Goal: Find specific page/section: Find specific page/section

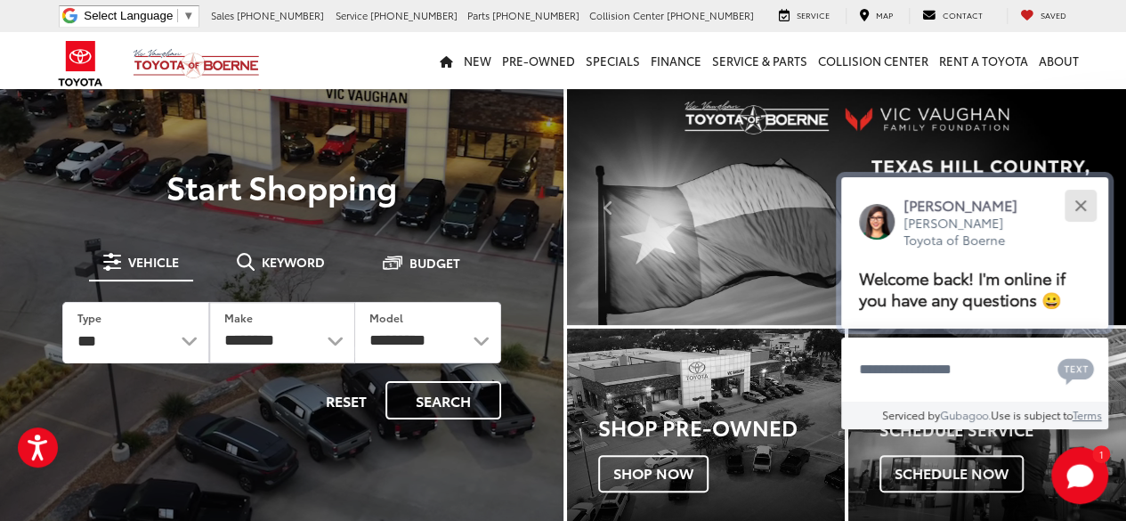
click at [1081, 201] on div "Close" at bounding box center [1080, 205] width 12 height 12
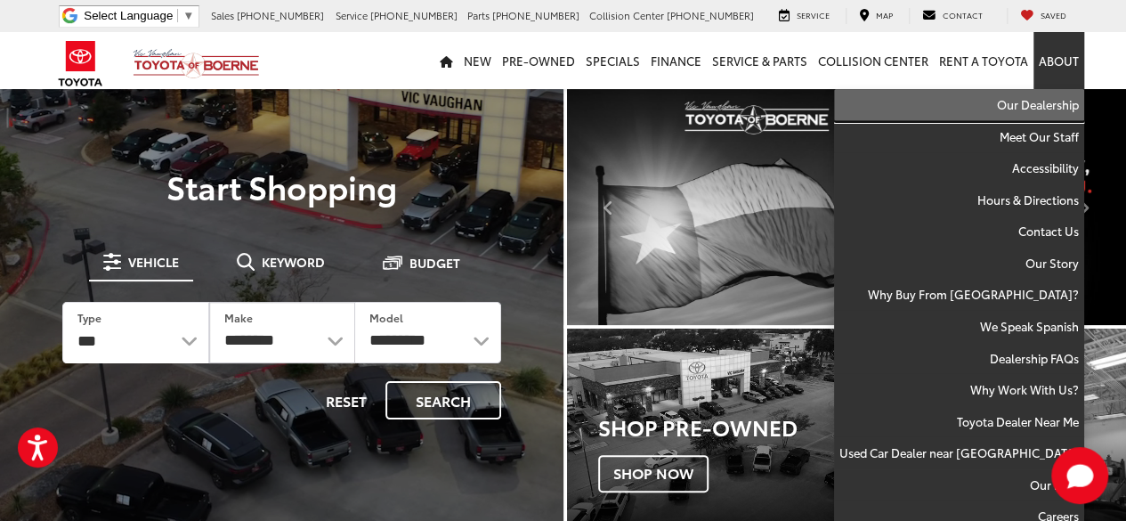
click at [1052, 100] on link "Our Dealership" at bounding box center [959, 105] width 250 height 32
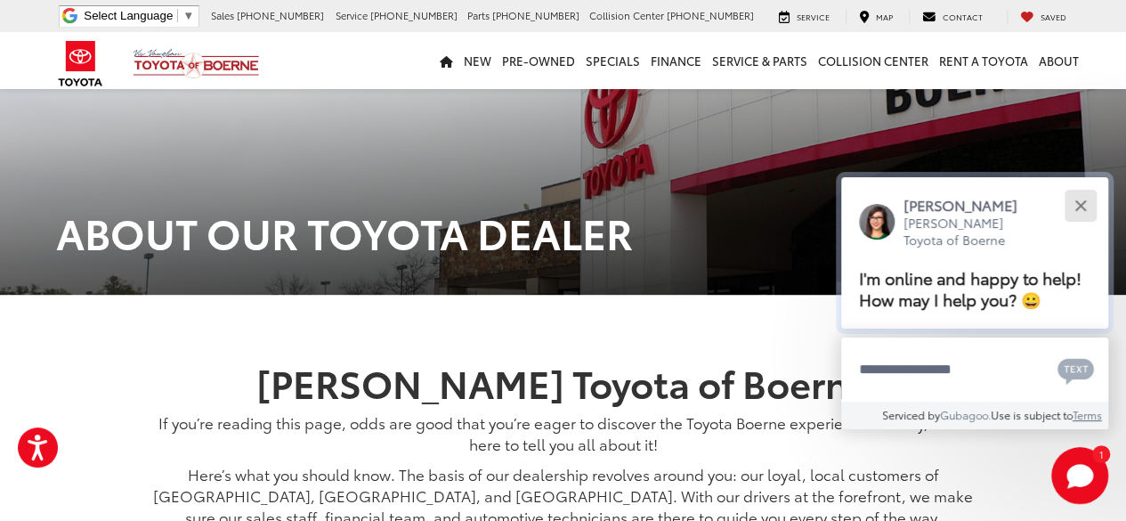
click at [1071, 211] on button "Close" at bounding box center [1080, 205] width 38 height 38
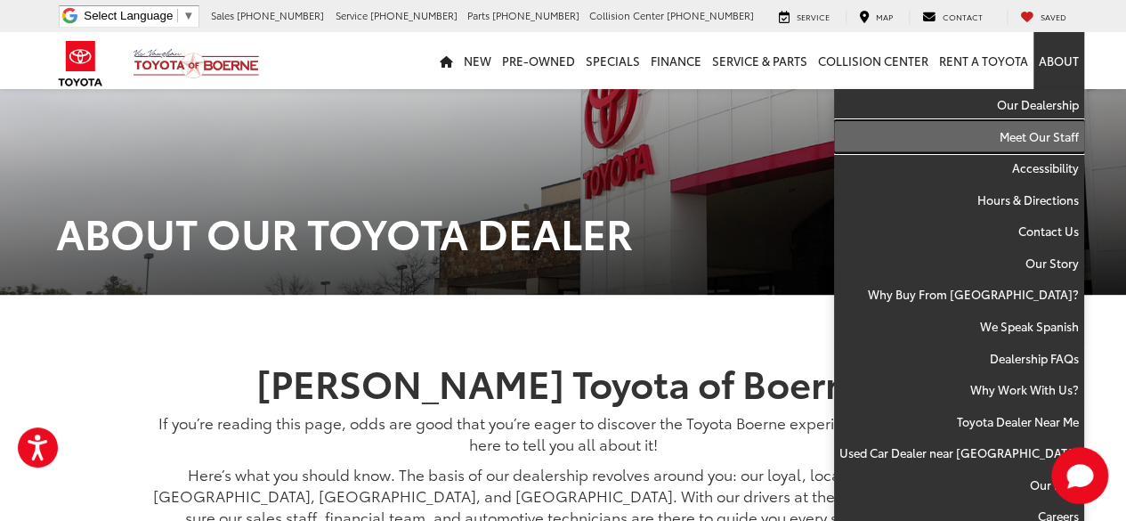
click at [1062, 132] on link "Meet Our Staff" at bounding box center [959, 137] width 250 height 32
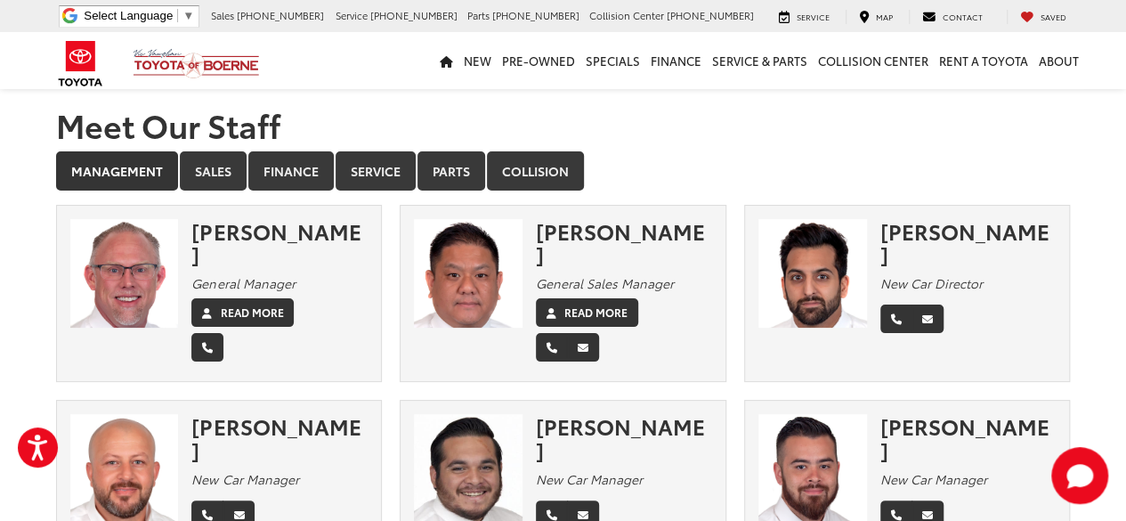
click at [1067, 157] on ul "Management Sales Finance Service Parts Collision" at bounding box center [563, 171] width 1014 height 41
click at [235, 172] on link "Sales" at bounding box center [213, 170] width 67 height 39
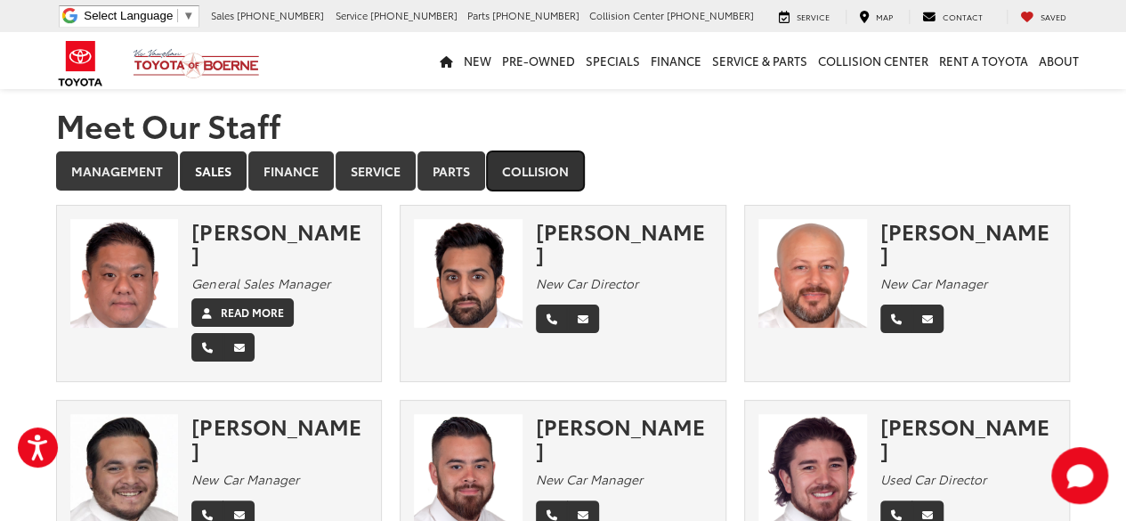
click at [528, 168] on link "Collision" at bounding box center [535, 170] width 97 height 39
